Goal: Obtain resource: Obtain resource

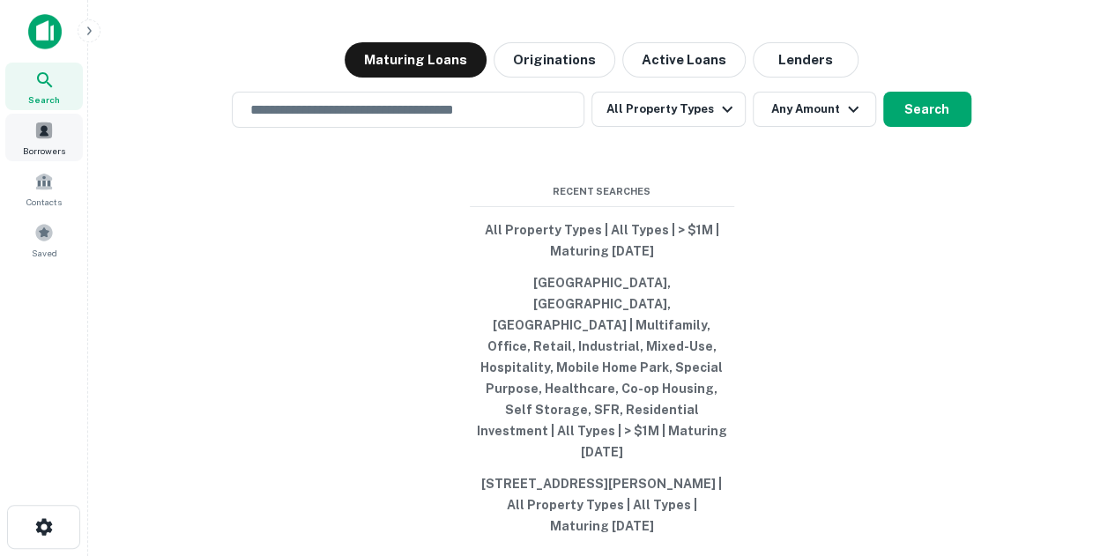
click at [27, 156] on span "Borrowers" at bounding box center [44, 151] width 42 height 14
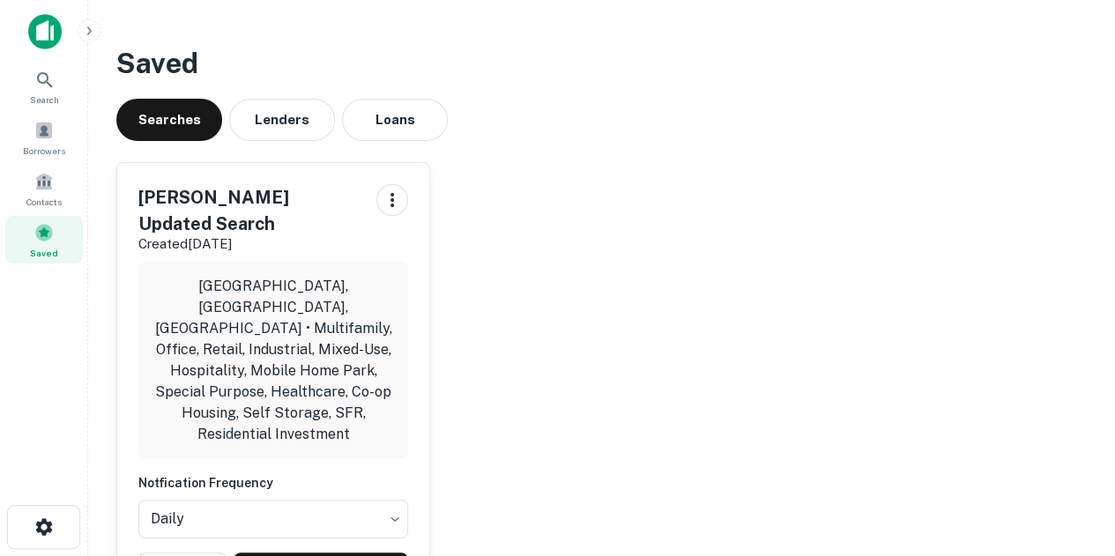
click at [334, 480] on div "Dean's Updated Search Created Jul 23rd, 2025 Chicago, IL, USA • Multifamily, Of…" at bounding box center [273, 384] width 312 height 442
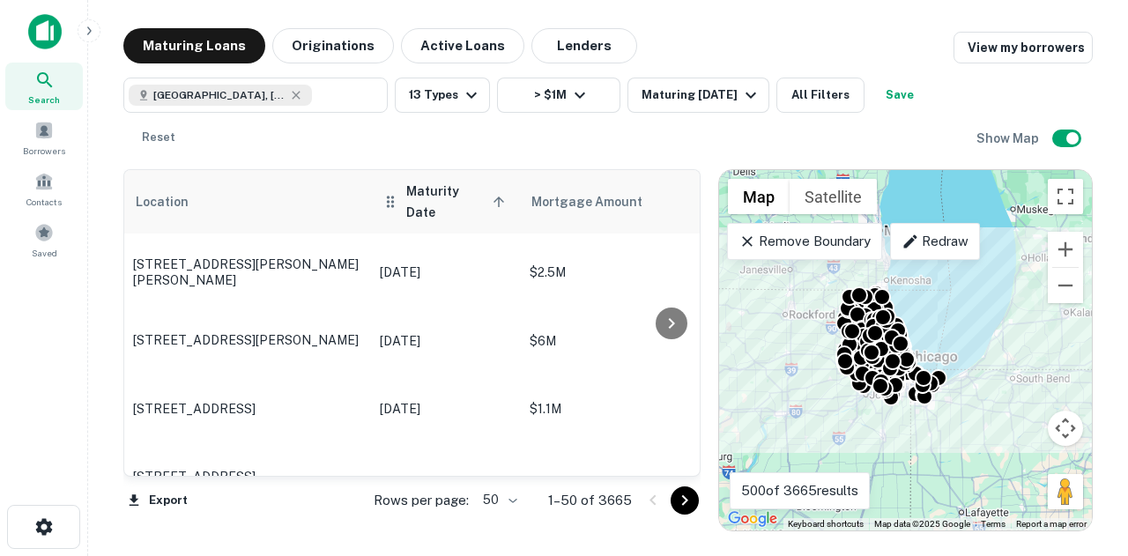
click at [448, 191] on span "Maturity Date sorted ascending" at bounding box center [458, 202] width 104 height 42
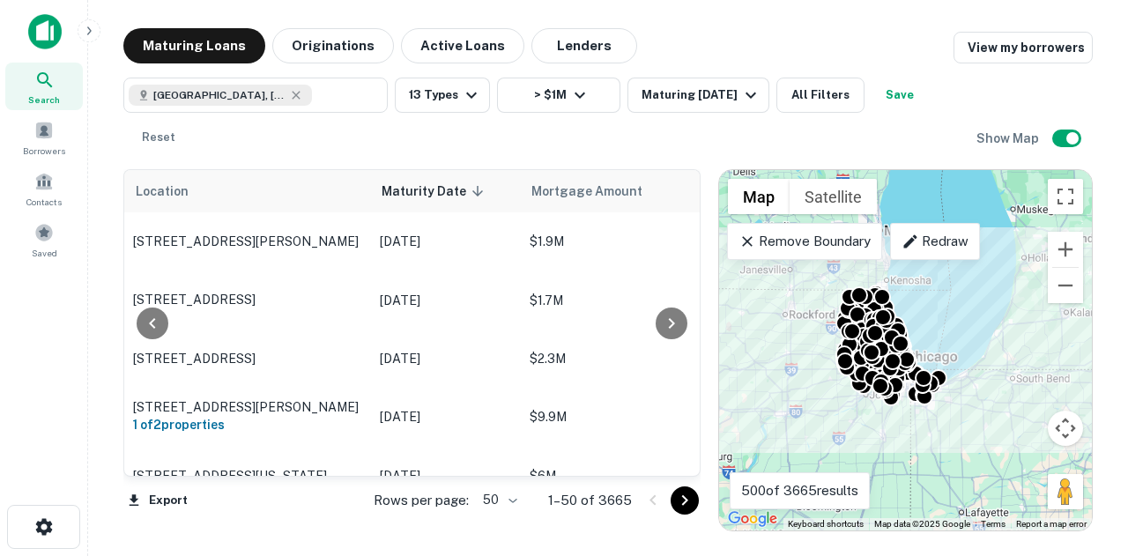
scroll to position [0, 247]
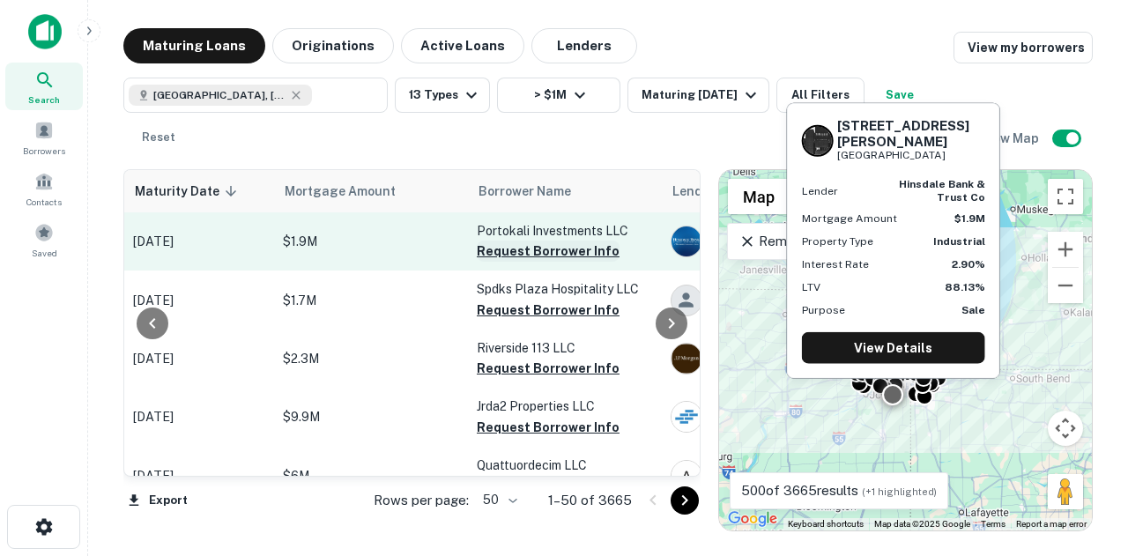
click at [546, 253] on button "Request Borrower Info" at bounding box center [548, 251] width 143 height 21
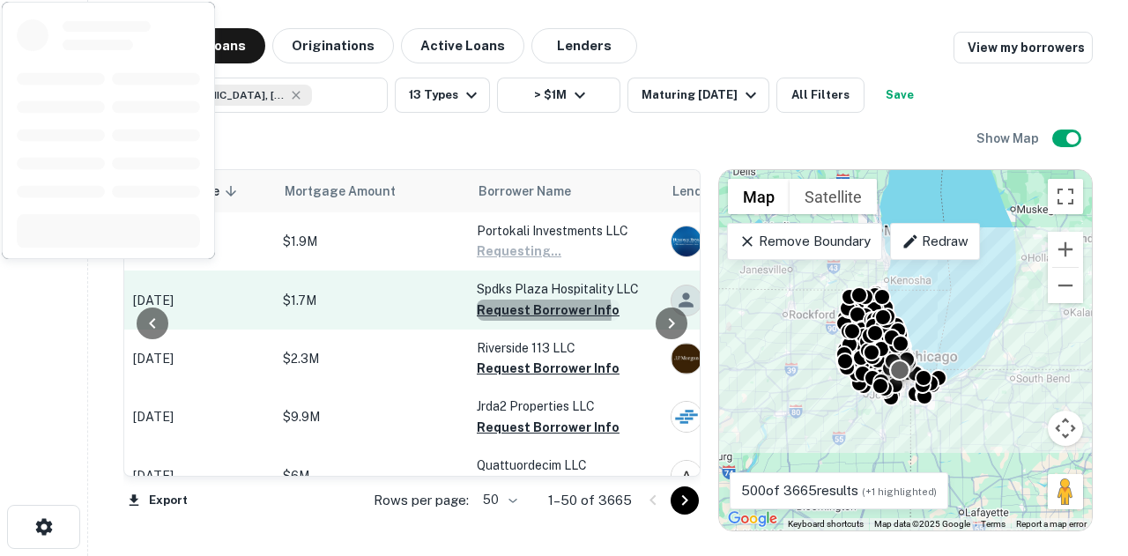
click at [529, 313] on button "Request Borrower Info" at bounding box center [548, 310] width 143 height 21
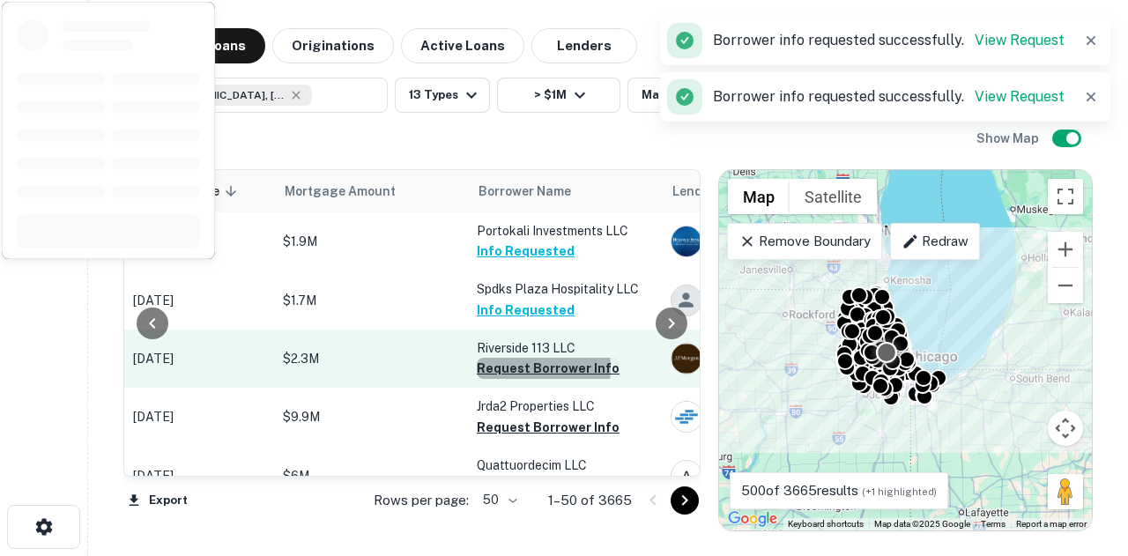
click at [527, 367] on button "Request Borrower Info" at bounding box center [548, 368] width 143 height 21
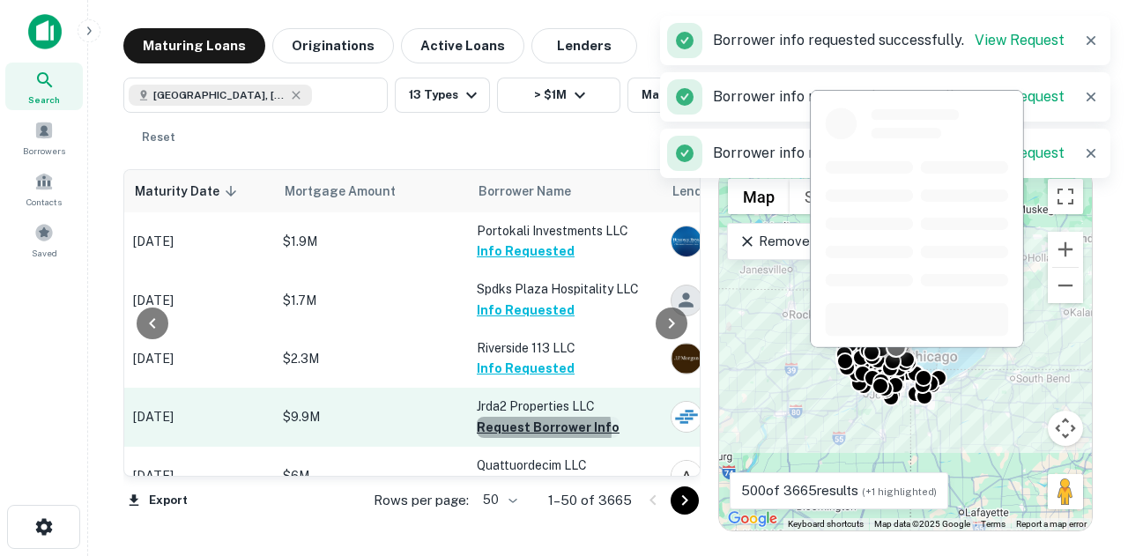
click at [532, 431] on button "Request Borrower Info" at bounding box center [548, 427] width 143 height 21
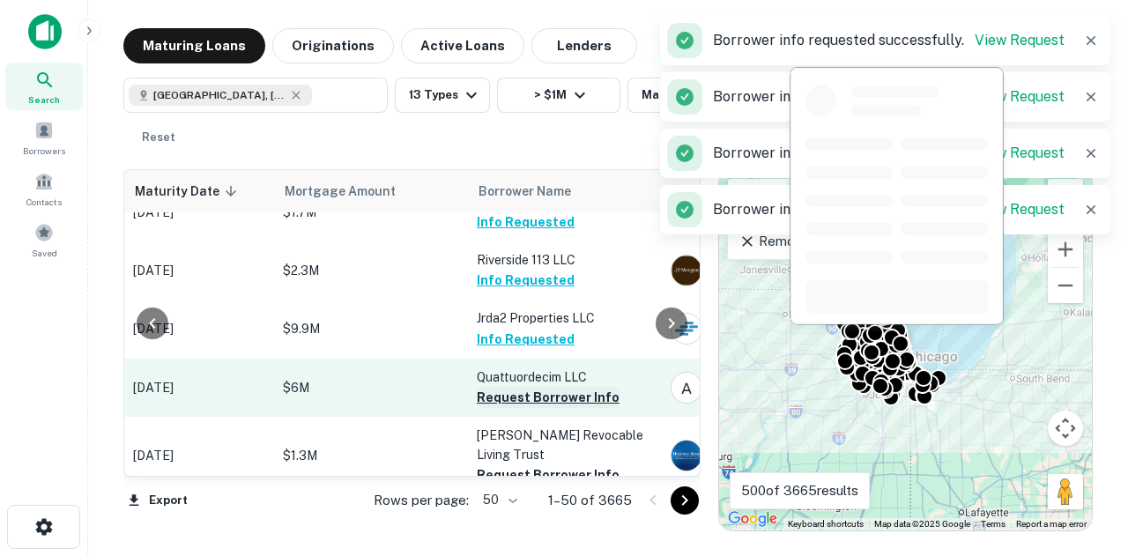
click at [527, 397] on button "Request Borrower Info" at bounding box center [548, 397] width 143 height 21
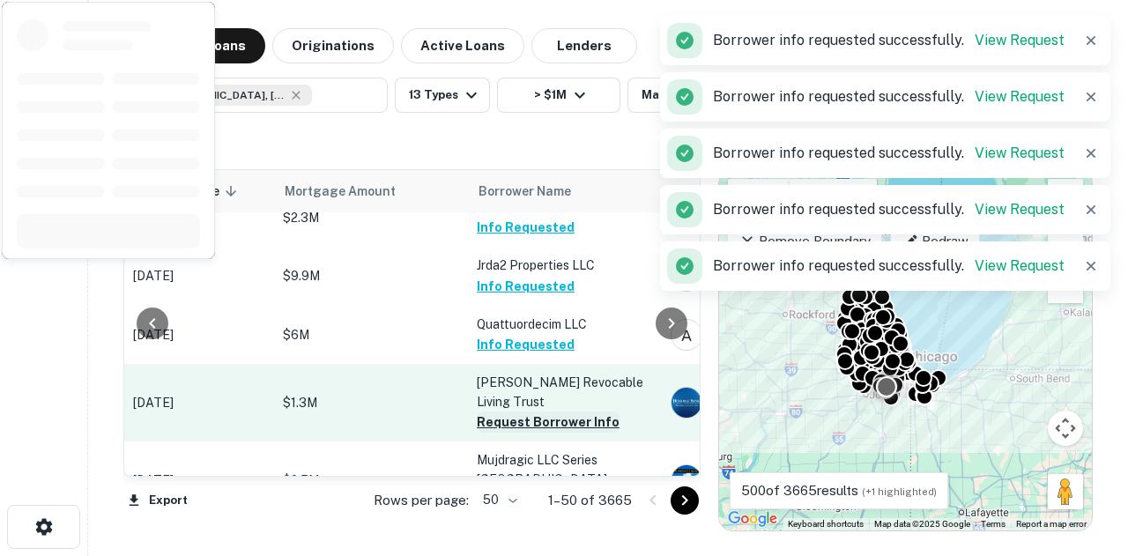
click at [532, 411] on button "Request Borrower Info" at bounding box center [548, 421] width 143 height 21
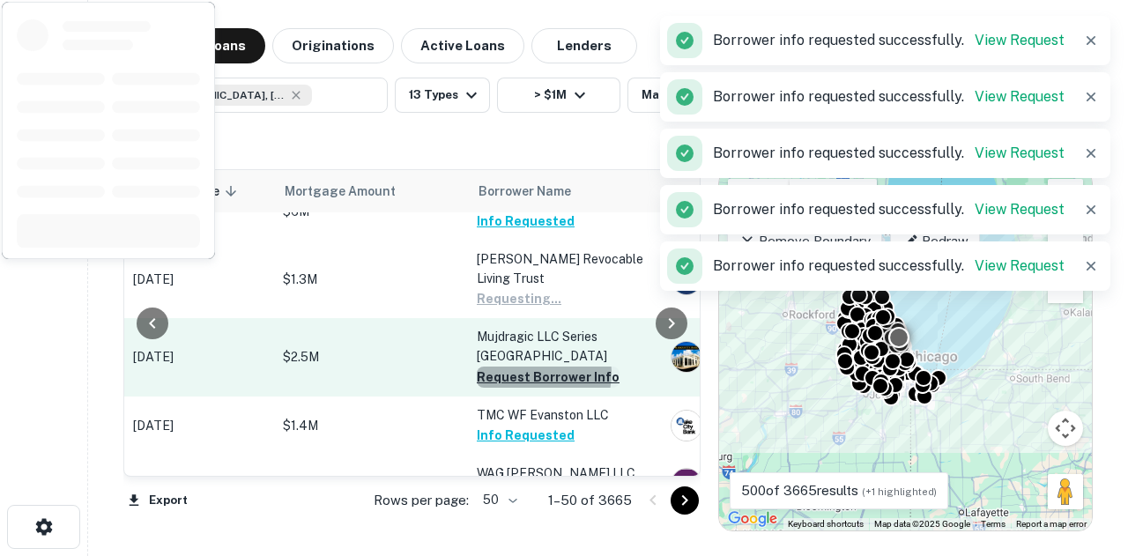
click at [528, 373] on button "Request Borrower Info" at bounding box center [548, 377] width 143 height 21
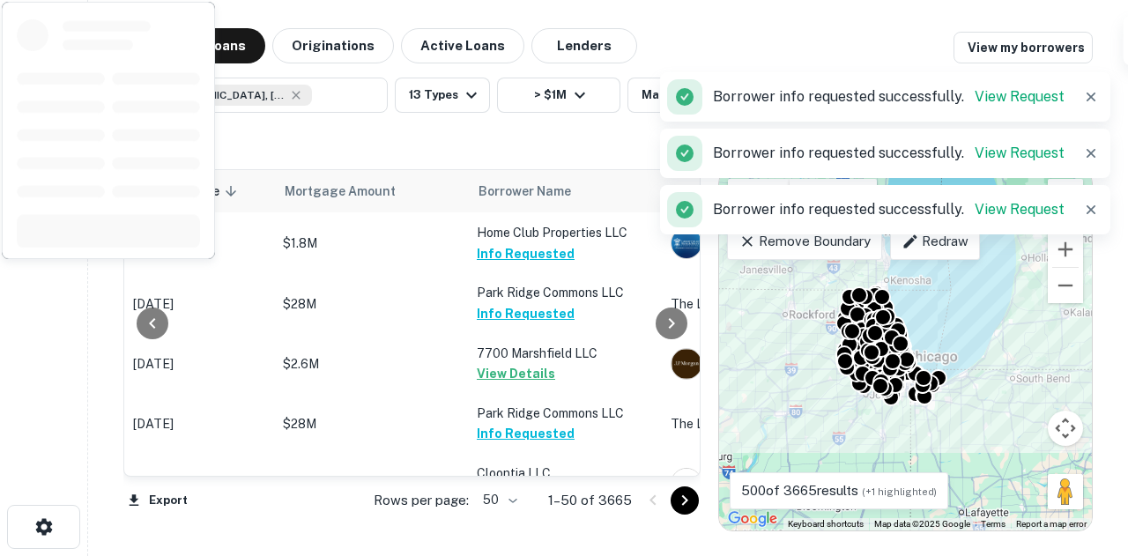
scroll to position [1850, 247]
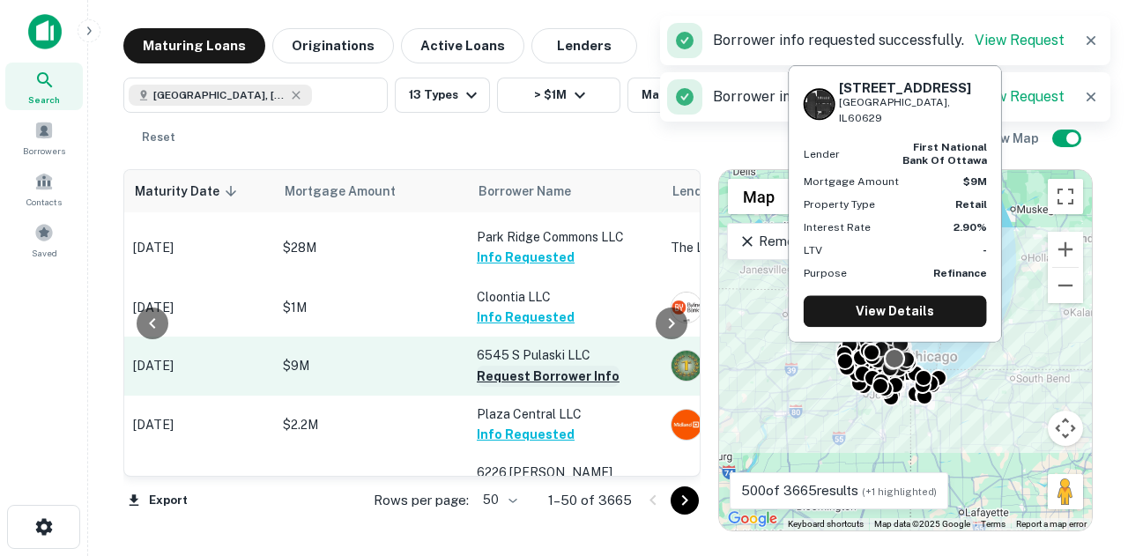
click at [509, 366] on button "Request Borrower Info" at bounding box center [548, 376] width 143 height 21
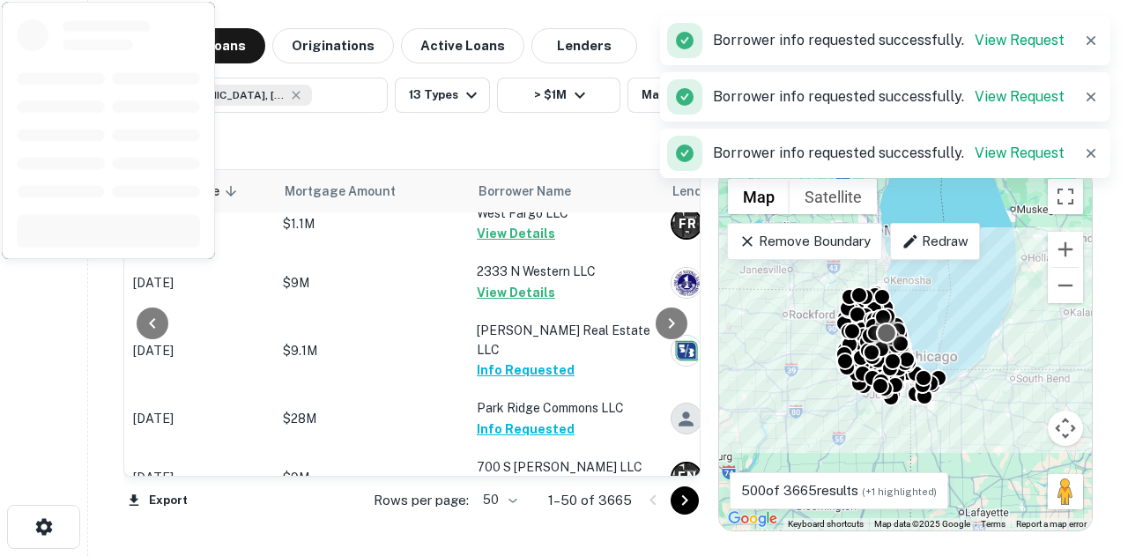
scroll to position [2758, 247]
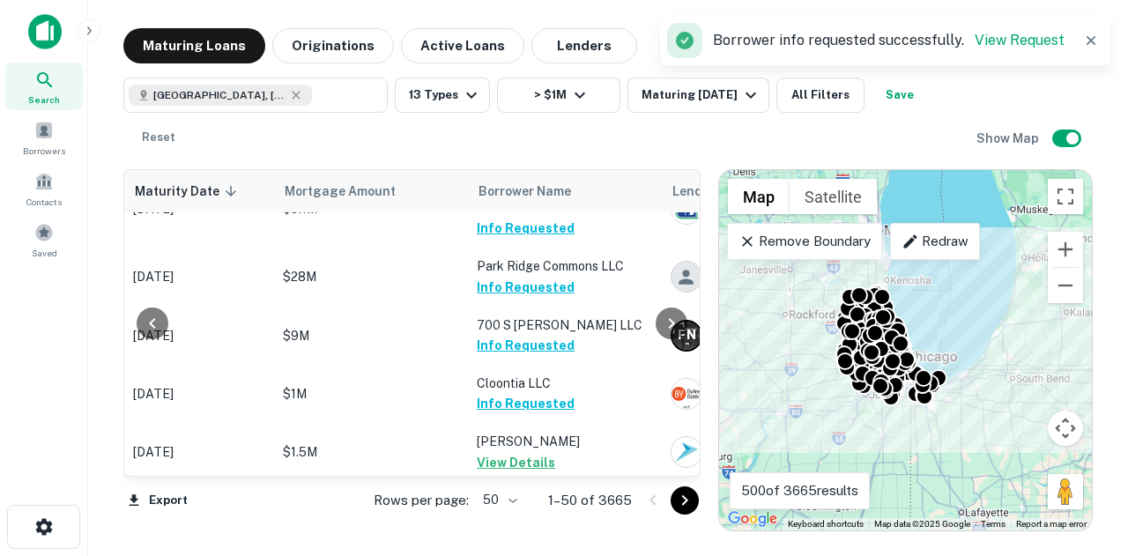
click at [674, 490] on icon "Go to next page" at bounding box center [684, 500] width 21 height 21
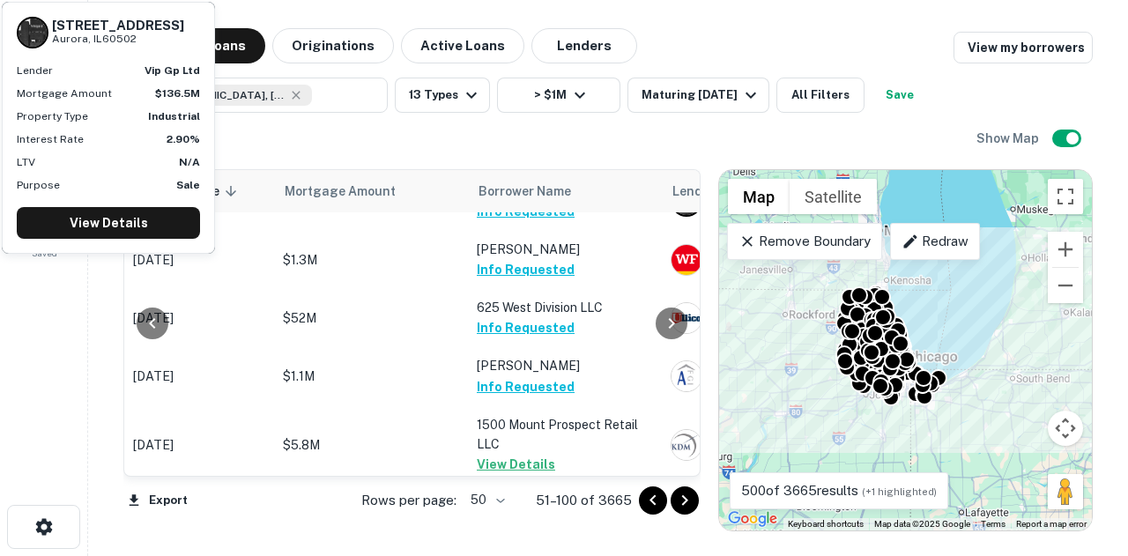
scroll to position [2858, 247]
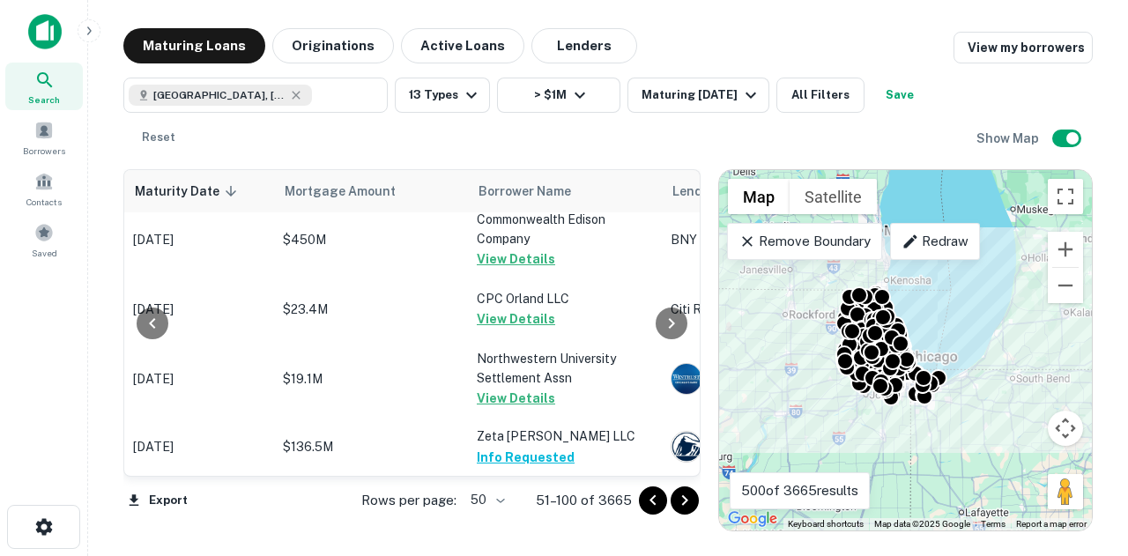
click at [687, 476] on div at bounding box center [671, 323] width 35 height 306
click at [684, 480] on div "Rows per page: 50 ** 51–100 of 3665" at bounding box center [520, 501] width 360 height 48
click at [684, 489] on button "Go to next page" at bounding box center [684, 500] width 28 height 28
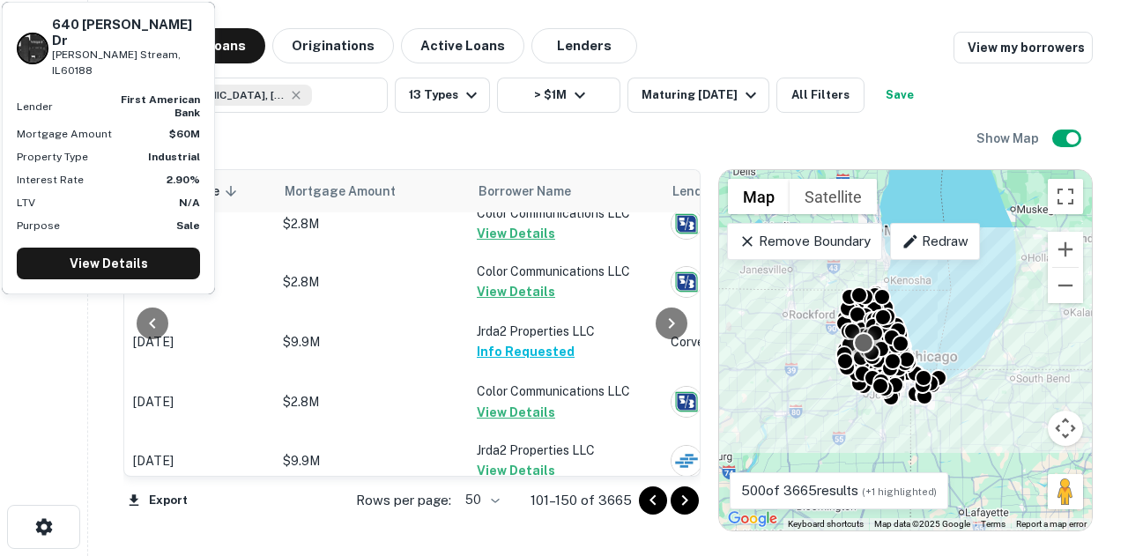
scroll to position [2890, 247]
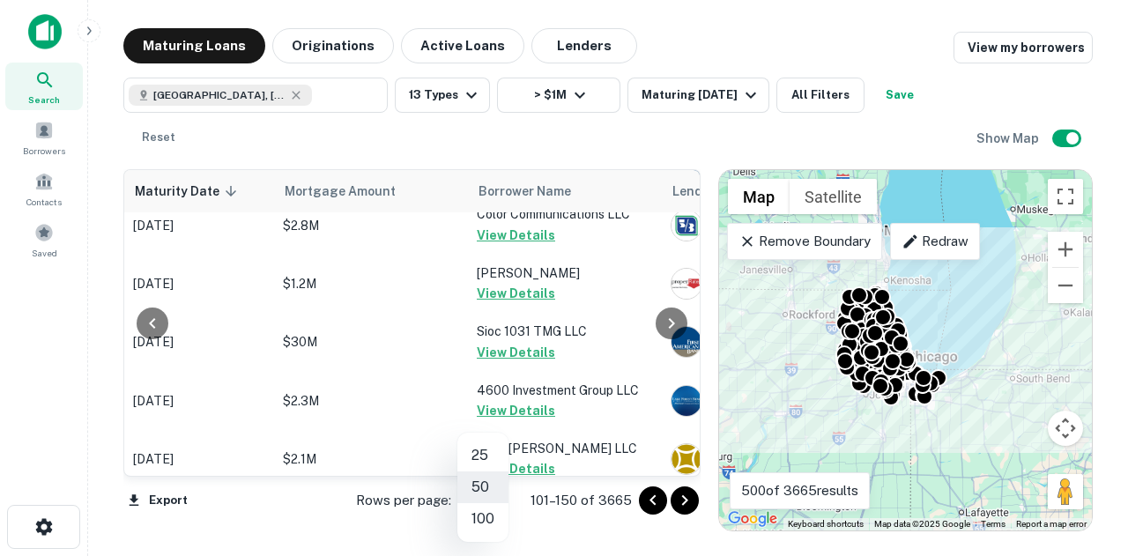
click at [485, 509] on body "Search Borrowers Contacts Saved Maturing Loans Originations Active Loans Lender…" at bounding box center [564, 278] width 1128 height 556
